Goal: Task Accomplishment & Management: Manage account settings

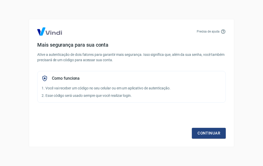
click at [219, 135] on link "Continuar" at bounding box center [209, 133] width 34 height 11
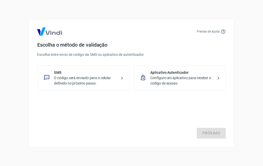
click at [94, 76] on p "O código será enviado para o celular definido no próximo passo." at bounding box center [85, 80] width 63 height 11
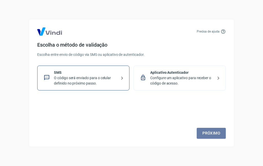
click at [213, 132] on link "Próximo" at bounding box center [211, 133] width 29 height 11
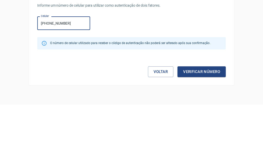
type input "[PHONE_NUMBER]"
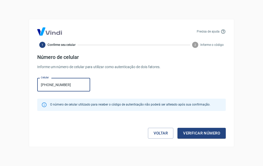
click at [216, 133] on button "Verificar número" at bounding box center [201, 133] width 48 height 11
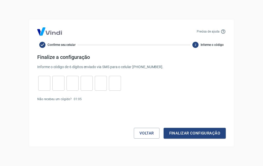
click at [43, 81] on input "tel" at bounding box center [44, 83] width 12 height 11
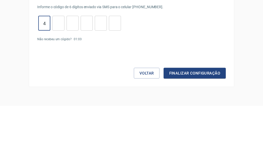
type input "4"
type input "7"
type input "8"
type input "6"
type input "1"
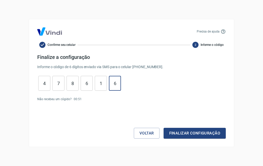
type input "6"
click at [216, 134] on button "Finalizar configuração" at bounding box center [194, 133] width 62 height 11
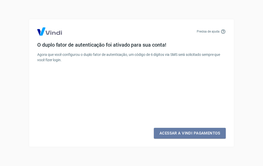
click at [205, 132] on link "Acessar a Vindi Pagamentos" at bounding box center [190, 133] width 72 height 11
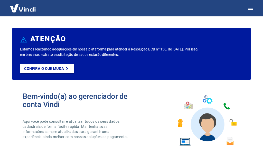
click at [49, 70] on p "Confira o que muda" at bounding box center [44, 68] width 40 height 5
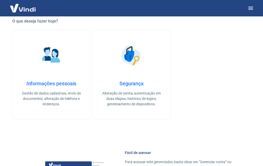
scroll to position [142, 0]
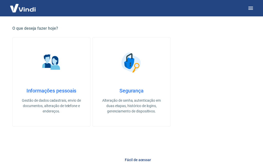
click at [54, 94] on div "Informações pessoais Gestão de dados cadastrais, envio de documentos, alteração…" at bounding box center [51, 101] width 61 height 26
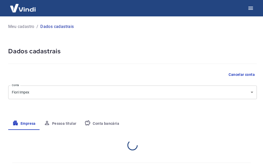
select select "BA"
select select "business"
click at [253, 6] on icon "button" at bounding box center [250, 8] width 6 height 6
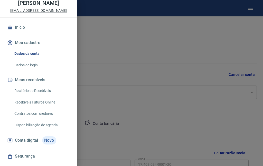
scroll to position [25, 0]
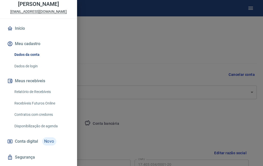
click at [46, 97] on link "Relatório de Recebíveis" at bounding box center [41, 92] width 59 height 11
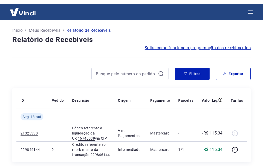
scroll to position [13, 0]
